Goal: Task Accomplishment & Management: Use online tool/utility

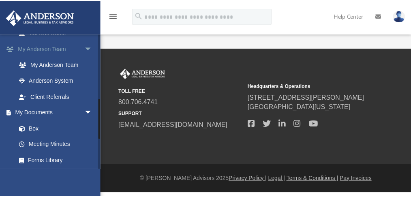
scroll to position [216, 0]
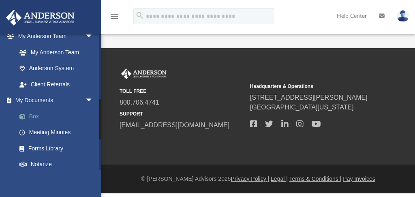
click at [36, 118] on link "Box" at bounding box center [58, 116] width 94 height 16
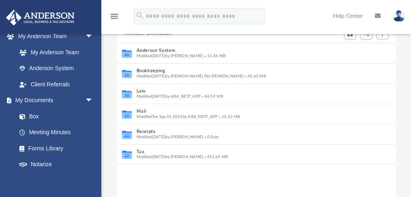
scroll to position [108, 0]
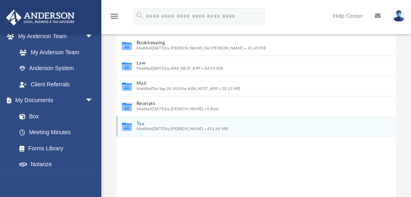
click at [151, 130] on span "Modified [DATE] by [PERSON_NAME]" at bounding box center [170, 129] width 67 height 4
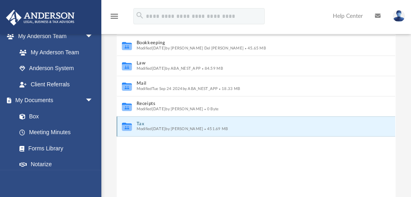
click at [132, 125] on icon "grid" at bounding box center [127, 128] width 10 height 6
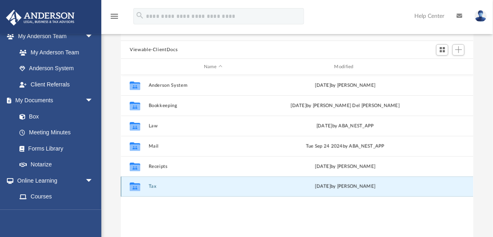
scroll to position [43, 0]
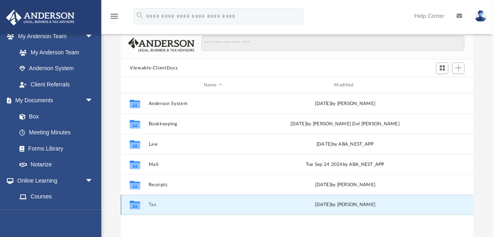
click at [138, 197] on icon "grid" at bounding box center [135, 206] width 11 height 6
click at [153, 197] on button "Tax" at bounding box center [213, 204] width 129 height 5
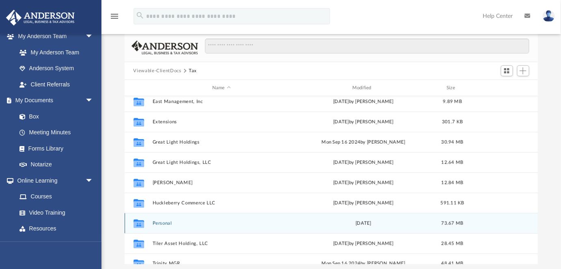
scroll to position [135, 0]
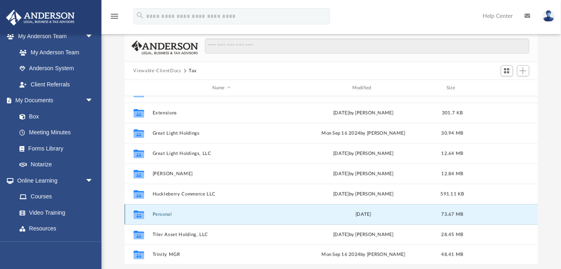
click at [167, 197] on button "Personal" at bounding box center [221, 214] width 138 height 5
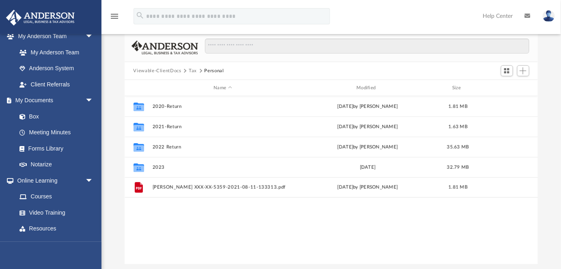
click at [194, 71] on button "Tax" at bounding box center [193, 70] width 8 height 7
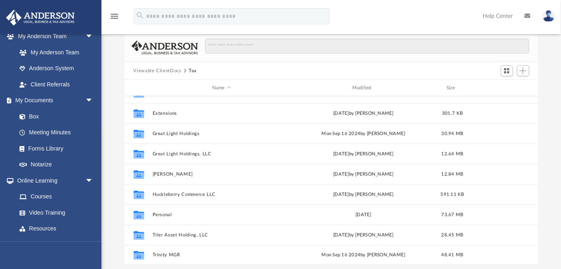
scroll to position [135, 0]
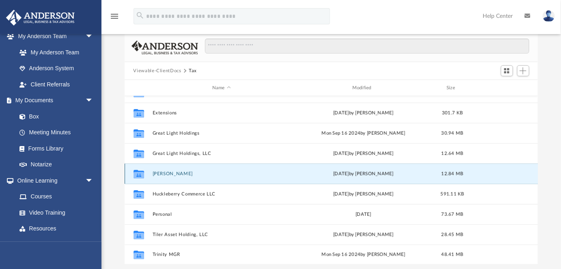
click at [174, 173] on button "[PERSON_NAME]" at bounding box center [221, 173] width 138 height 5
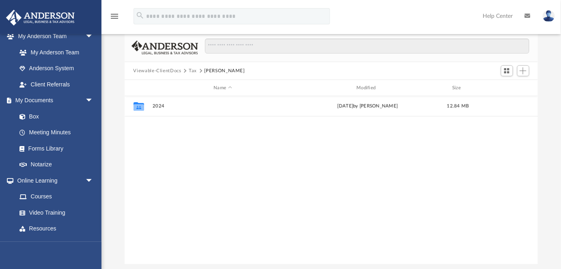
scroll to position [0, 0]
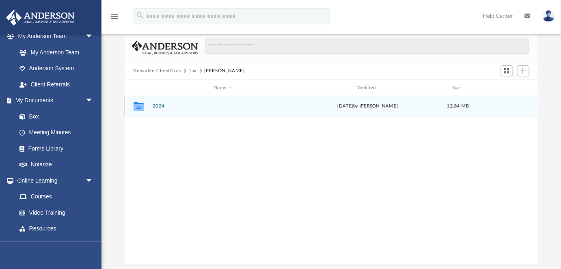
click at [159, 107] on button "2024" at bounding box center [222, 105] width 141 height 5
click at [183, 107] on button "Digital Tax Organizer" at bounding box center [222, 105] width 141 height 5
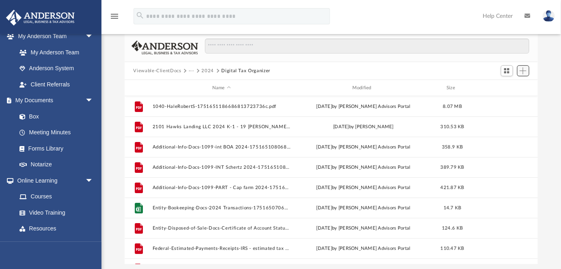
click at [411, 73] on span "Add" at bounding box center [522, 70] width 7 height 7
click at [411, 87] on li "Upload" at bounding box center [512, 86] width 26 height 9
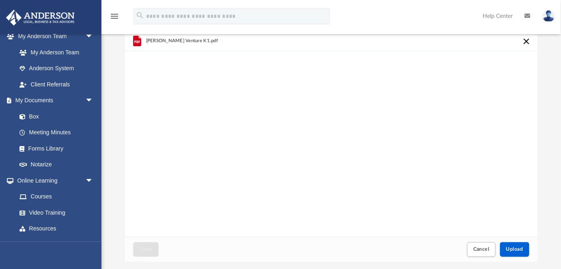
scroll to position [154, 0]
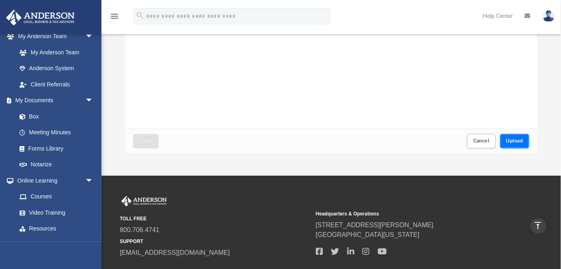
click at [411, 140] on button "Upload" at bounding box center [514, 141] width 29 height 14
